Goal: Check status: Check status

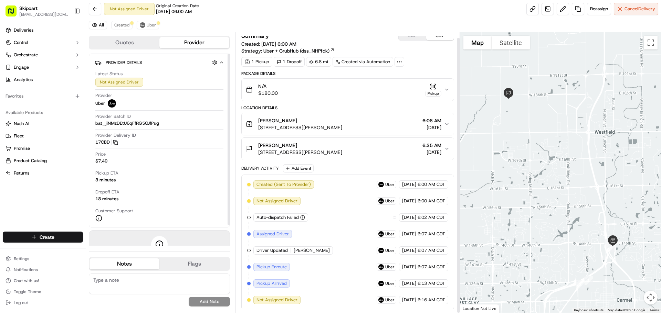
scroll to position [6, 0]
